Goal: Information Seeking & Learning: Understand process/instructions

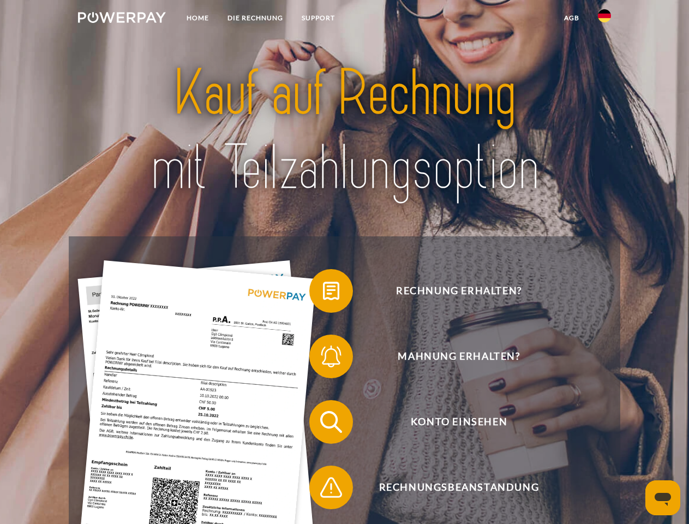
click at [122, 19] on img at bounding box center [122, 17] width 88 height 11
click at [605, 19] on img at bounding box center [604, 15] width 13 height 13
click at [571, 18] on link "agb" at bounding box center [572, 18] width 34 height 20
click at [323, 293] on span at bounding box center [315, 291] width 55 height 55
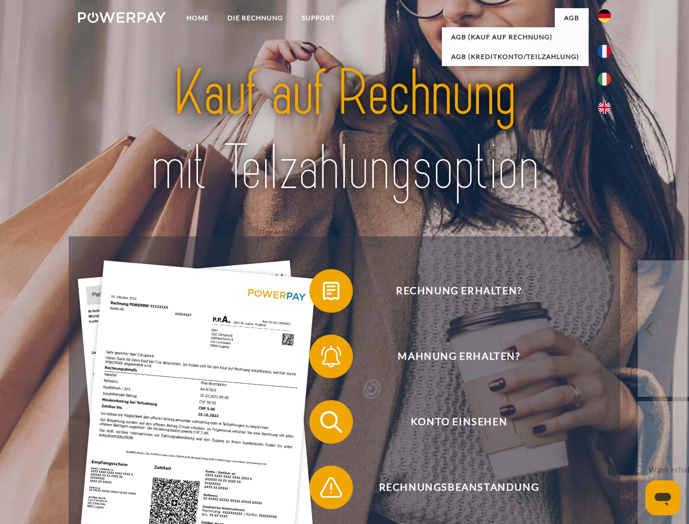
click at [323, 359] on span at bounding box center [315, 356] width 55 height 55
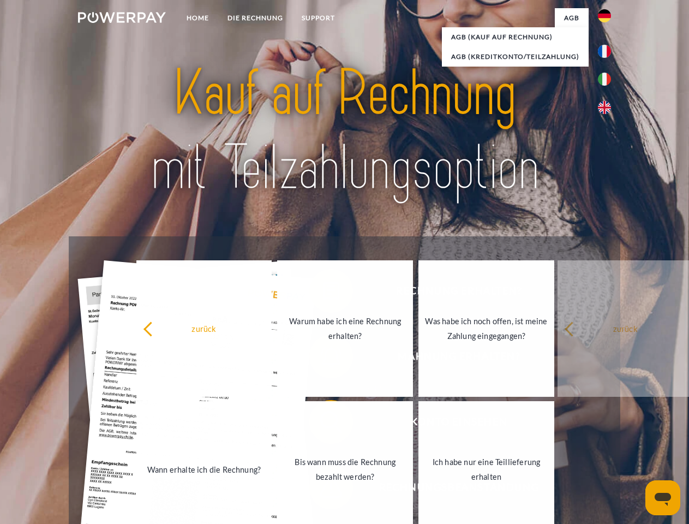
click at [323, 424] on link "Bis wann muss die Rechnung bezahlt werden?" at bounding box center [345, 469] width 136 height 136
click at [323, 490] on div "Rechnung erhalten? Mahnung erhalten? Konto einsehen" at bounding box center [344, 454] width 551 height 437
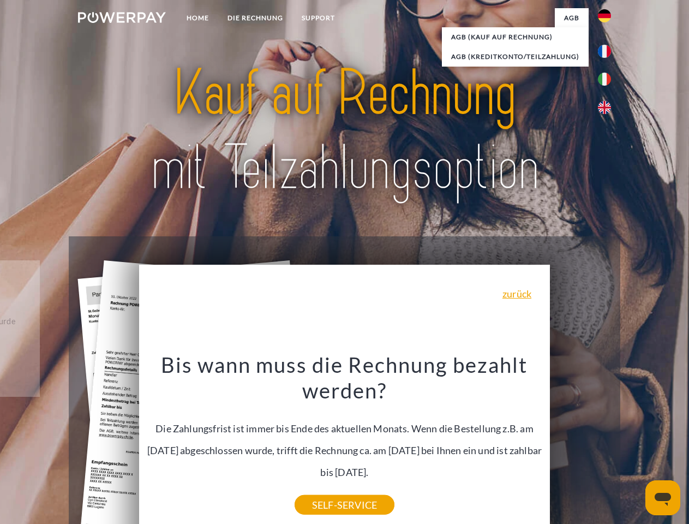
click at [663, 498] on icon "Messaging-Fenster öffnen" at bounding box center [663, 499] width 16 height 13
